Goal: Transaction & Acquisition: Purchase product/service

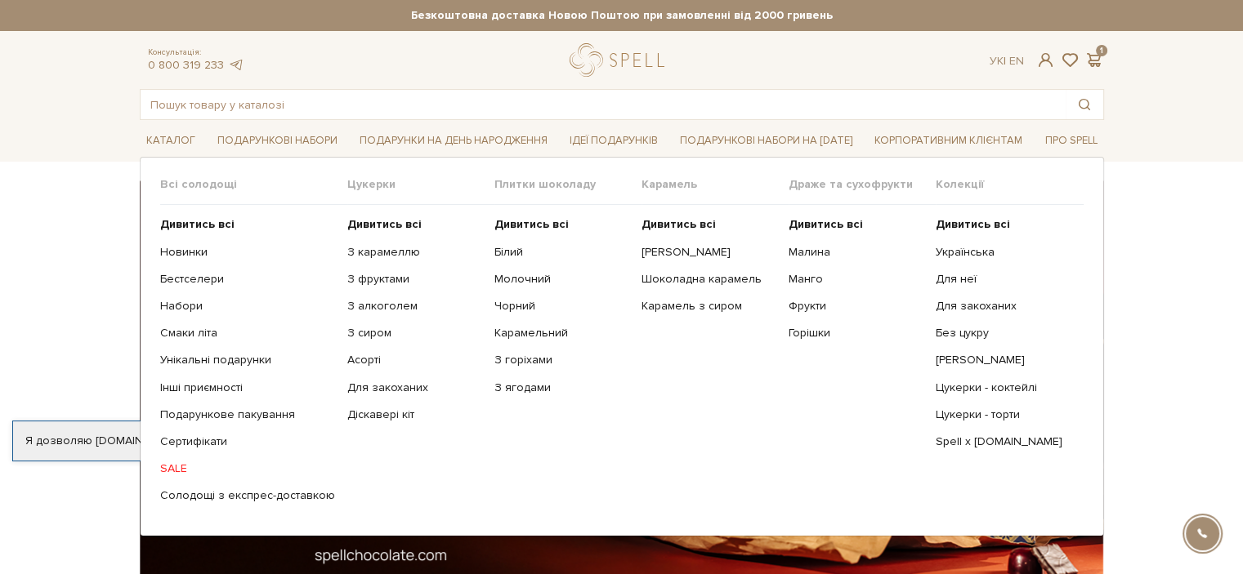
click at [177, 467] on link "SALE" at bounding box center [247, 469] width 175 height 15
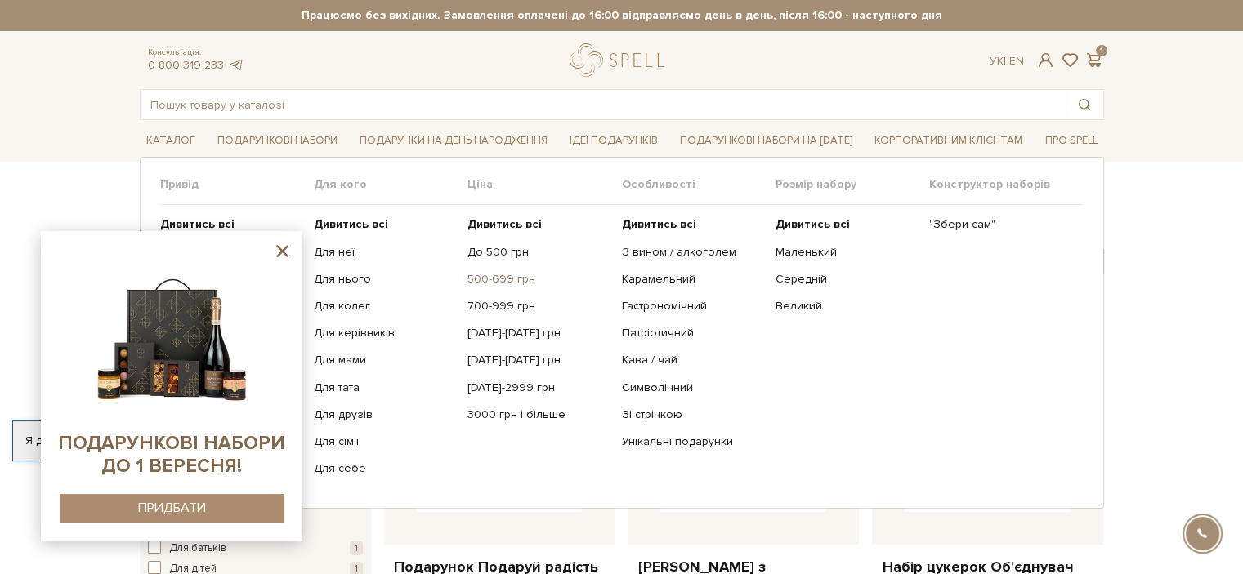
click at [487, 275] on link "500-699 грн" at bounding box center [537, 279] width 141 height 15
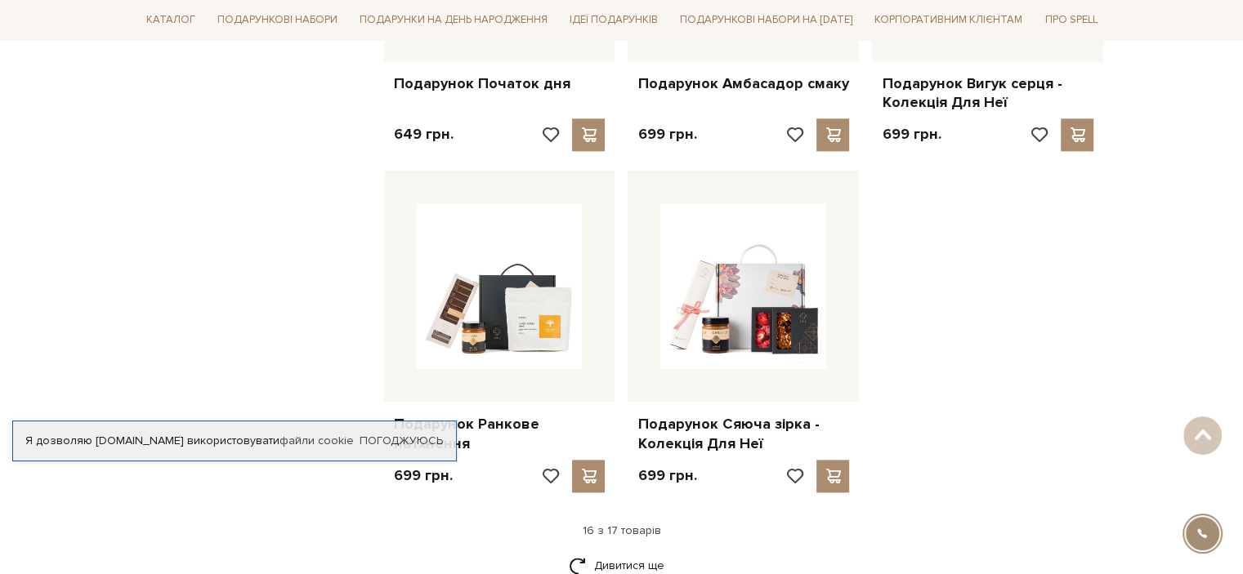
scroll to position [1961, 0]
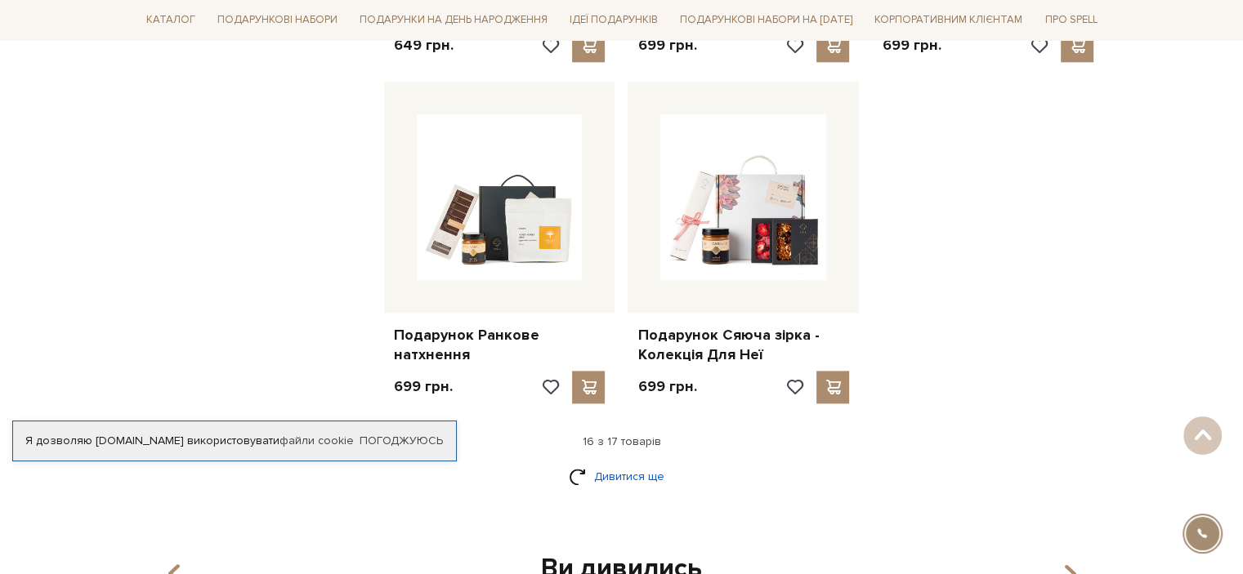
click at [596, 463] on link "Дивитися ще" at bounding box center [622, 477] width 106 height 29
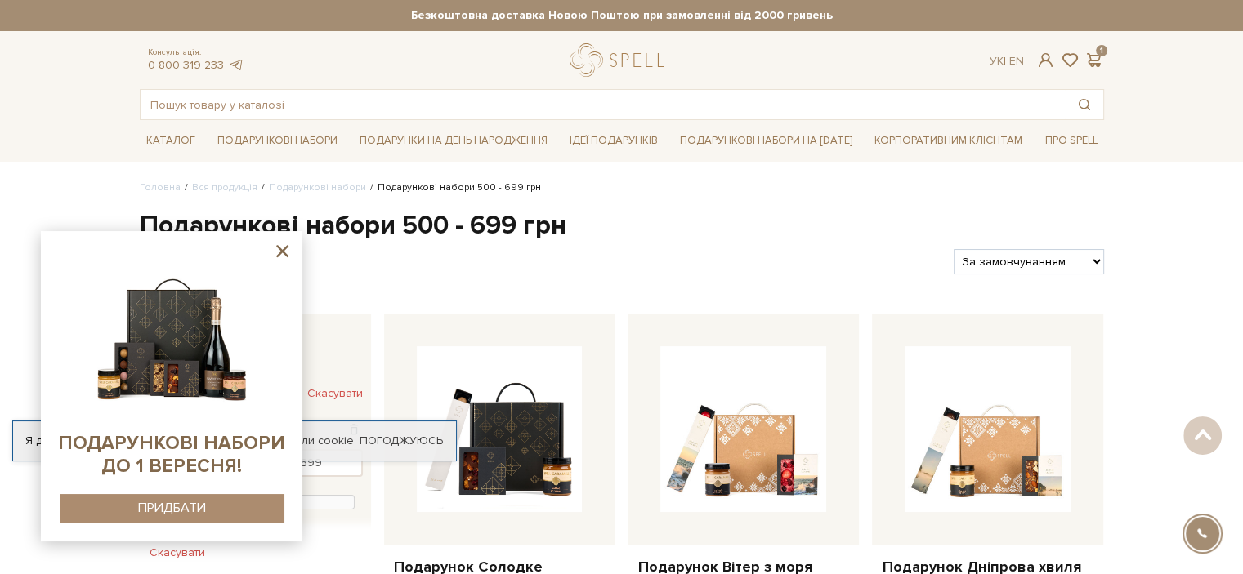
scroll to position [0, 0]
click at [274, 251] on icon at bounding box center [282, 251] width 20 height 20
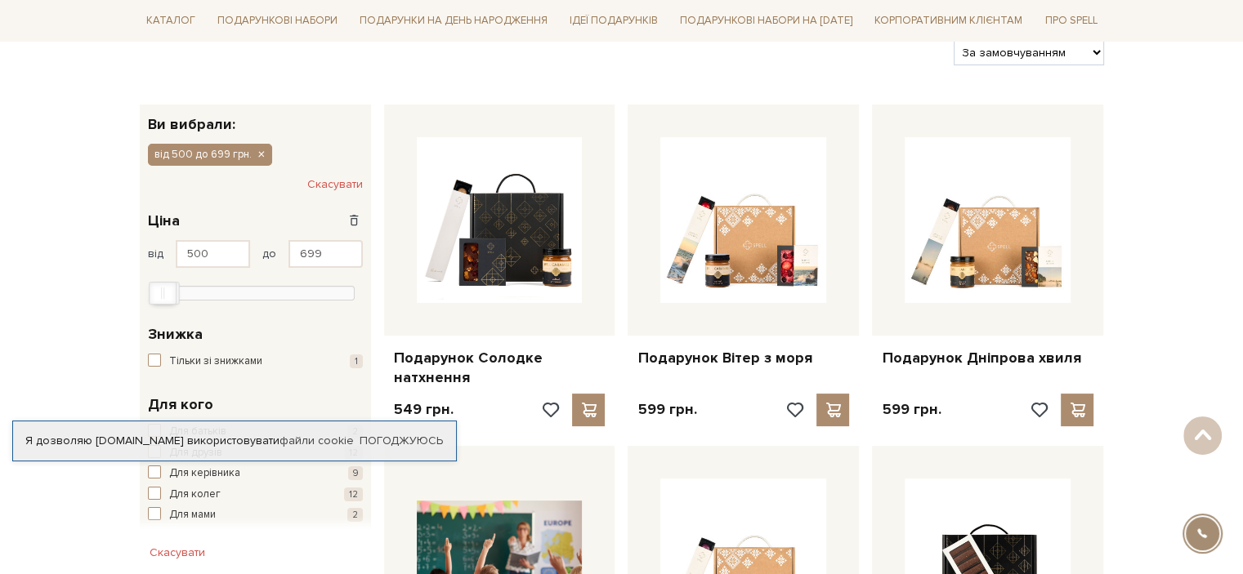
scroll to position [245, 0]
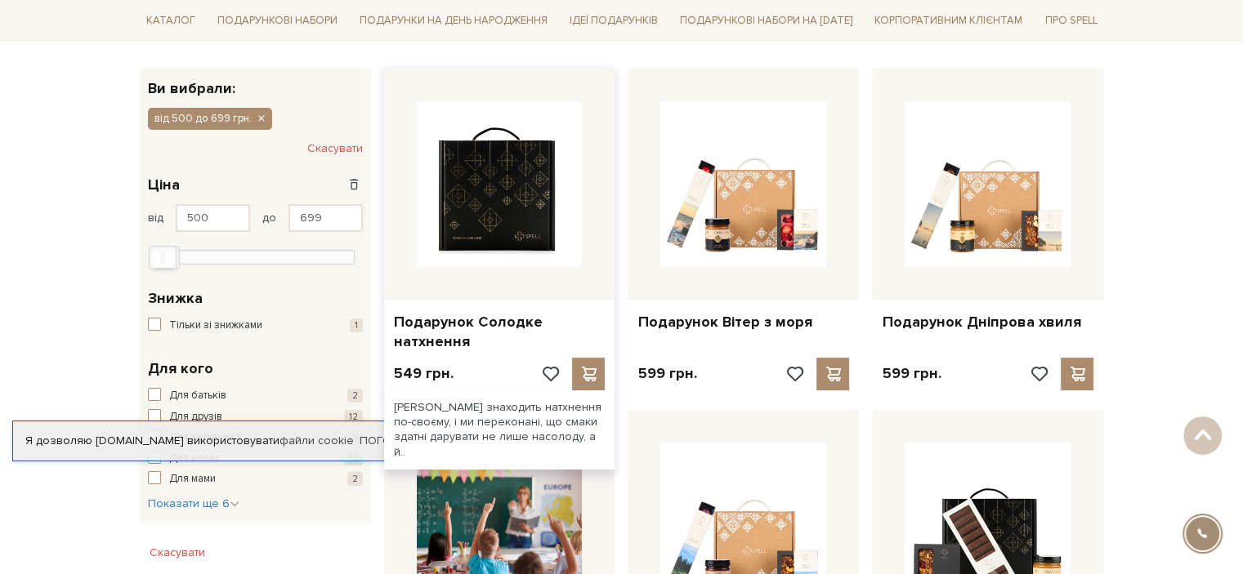
click at [468, 238] on img at bounding box center [500, 184] width 166 height 166
